Goal: Task Accomplishment & Management: Complete application form

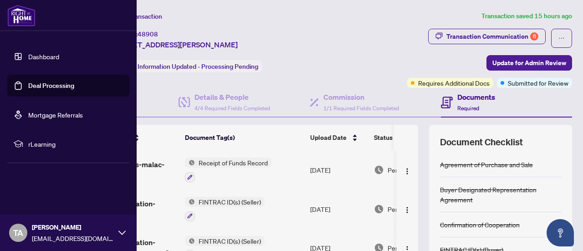
click at [32, 83] on link "Deal Processing" at bounding box center [51, 86] width 46 height 8
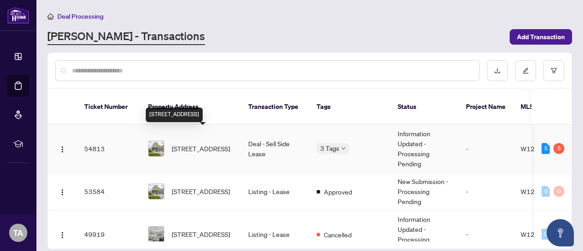
click at [218, 144] on span "[STREET_ADDRESS]" at bounding box center [201, 149] width 58 height 10
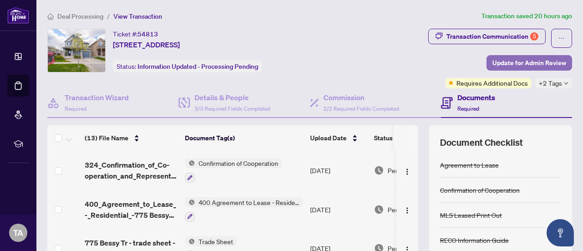
click at [526, 64] on span "Update for Admin Review" at bounding box center [530, 63] width 74 height 15
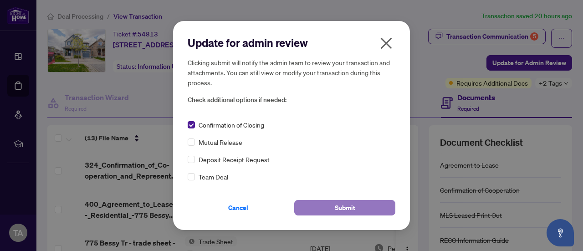
click at [335, 207] on span "Submit" at bounding box center [345, 208] width 21 height 15
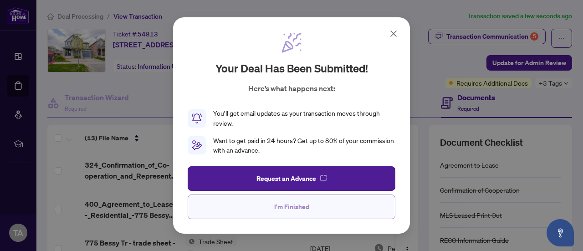
click at [306, 208] on span "I'm Finished" at bounding box center [291, 207] width 35 height 15
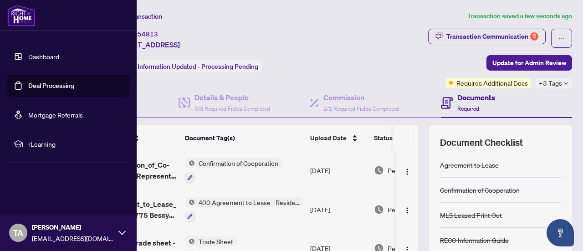
click at [64, 82] on link "Deal Processing" at bounding box center [51, 86] width 46 height 8
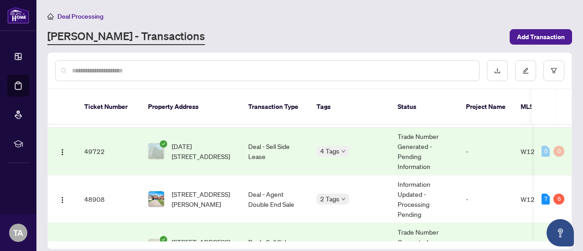
scroll to position [153, 0]
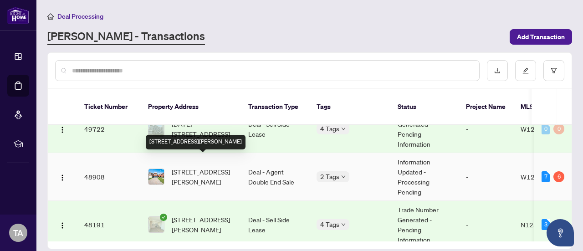
click at [228, 167] on span "[STREET_ADDRESS][PERSON_NAME]" at bounding box center [203, 177] width 62 height 20
